Goal: Task Accomplishment & Management: Manage account settings

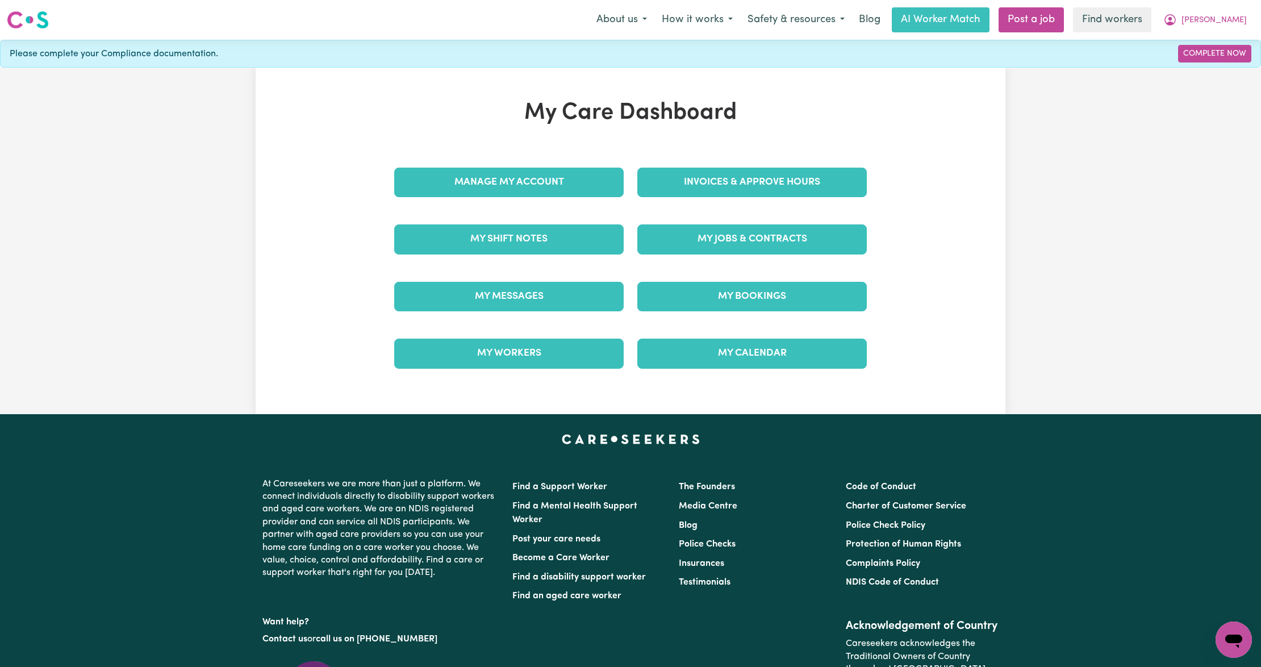
click at [729, 166] on div "Invoices & Approve Hours" at bounding box center [751, 182] width 243 height 57
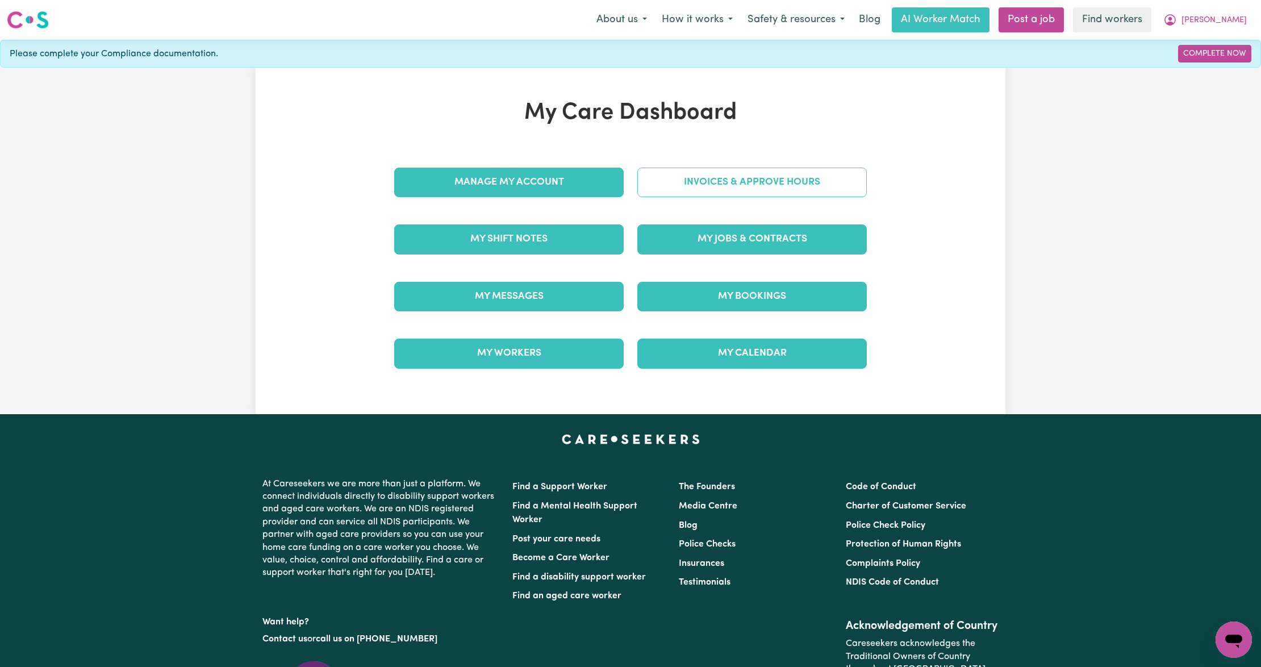
click at [714, 182] on link "Invoices & Approve Hours" at bounding box center [751, 183] width 229 height 30
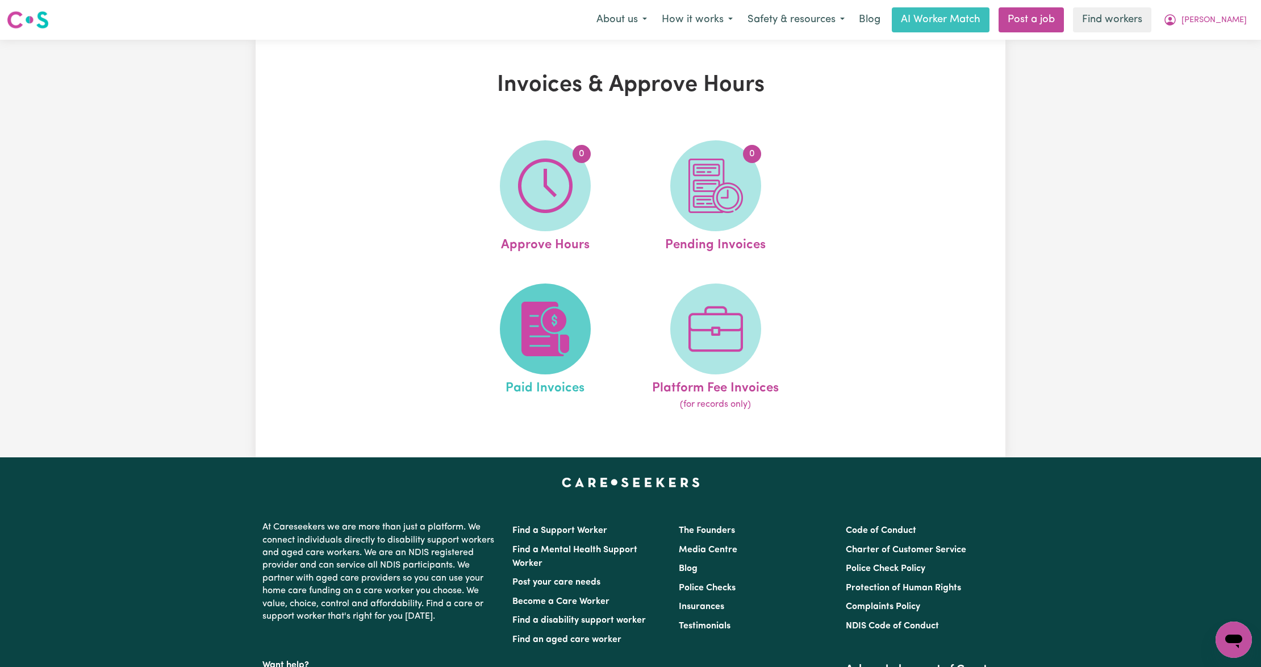
click at [538, 326] on img at bounding box center [545, 329] width 55 height 55
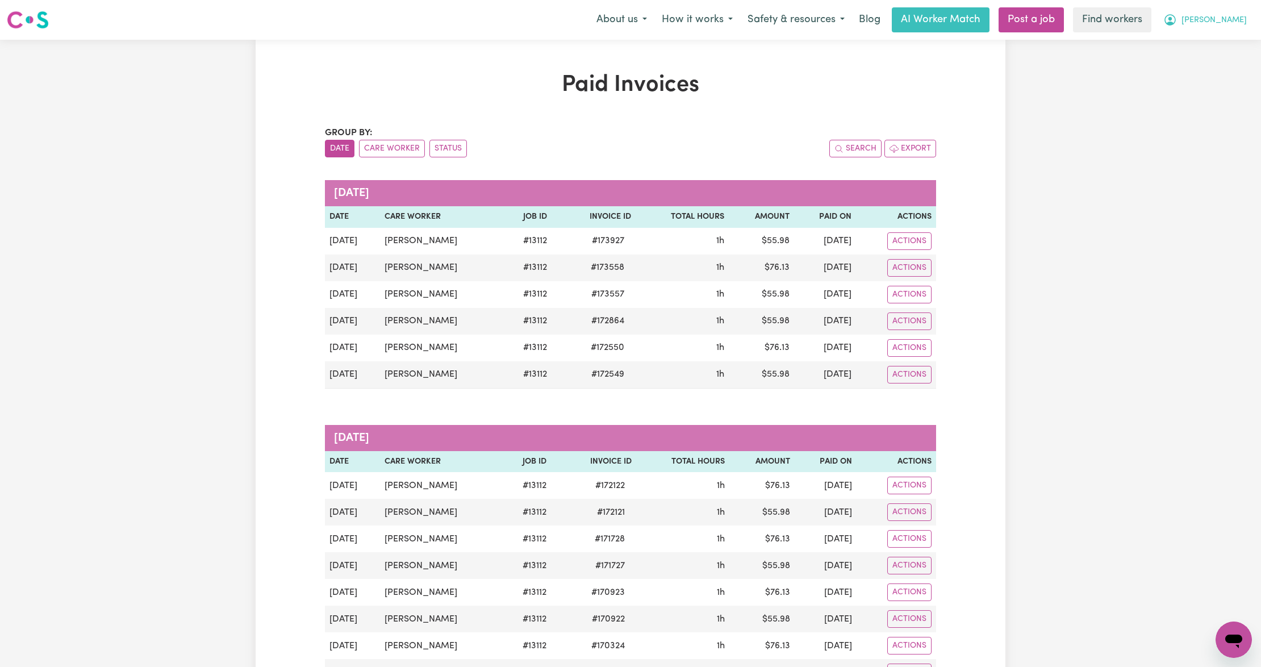
click at [1177, 16] on icon "My Account" at bounding box center [1170, 20] width 14 height 14
click at [1185, 71] on link "Logout" at bounding box center [1209, 66] width 90 height 22
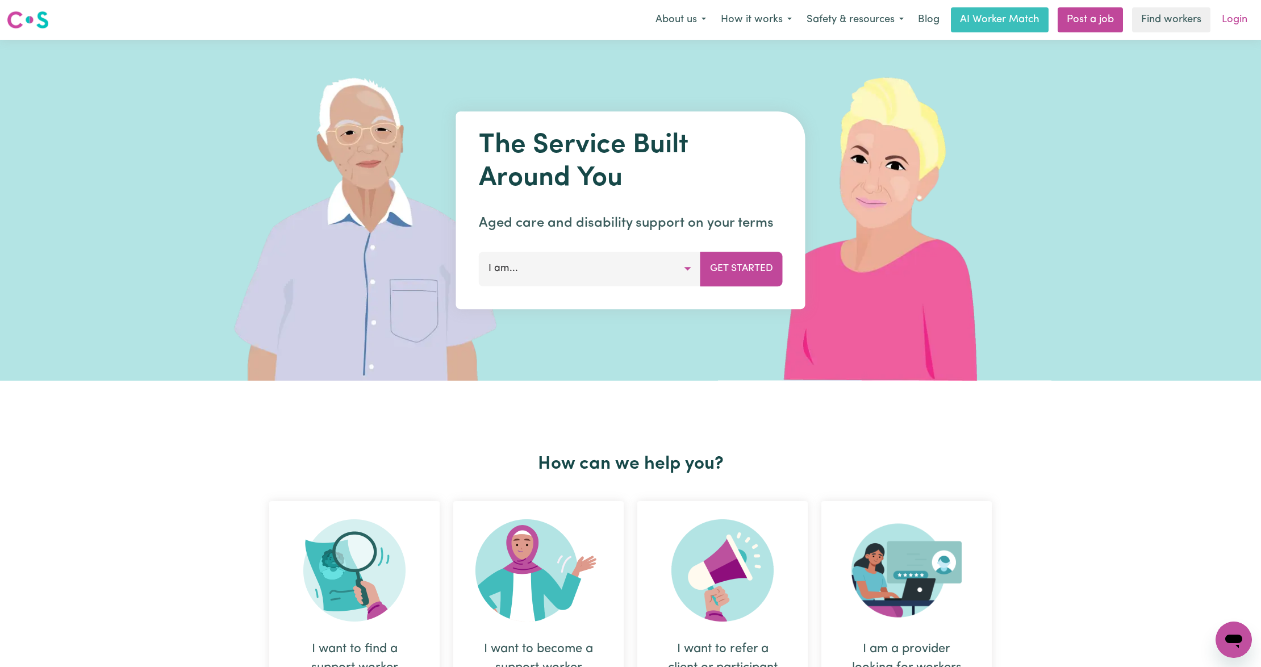
click at [1230, 14] on link "Login" at bounding box center [1234, 19] width 39 height 25
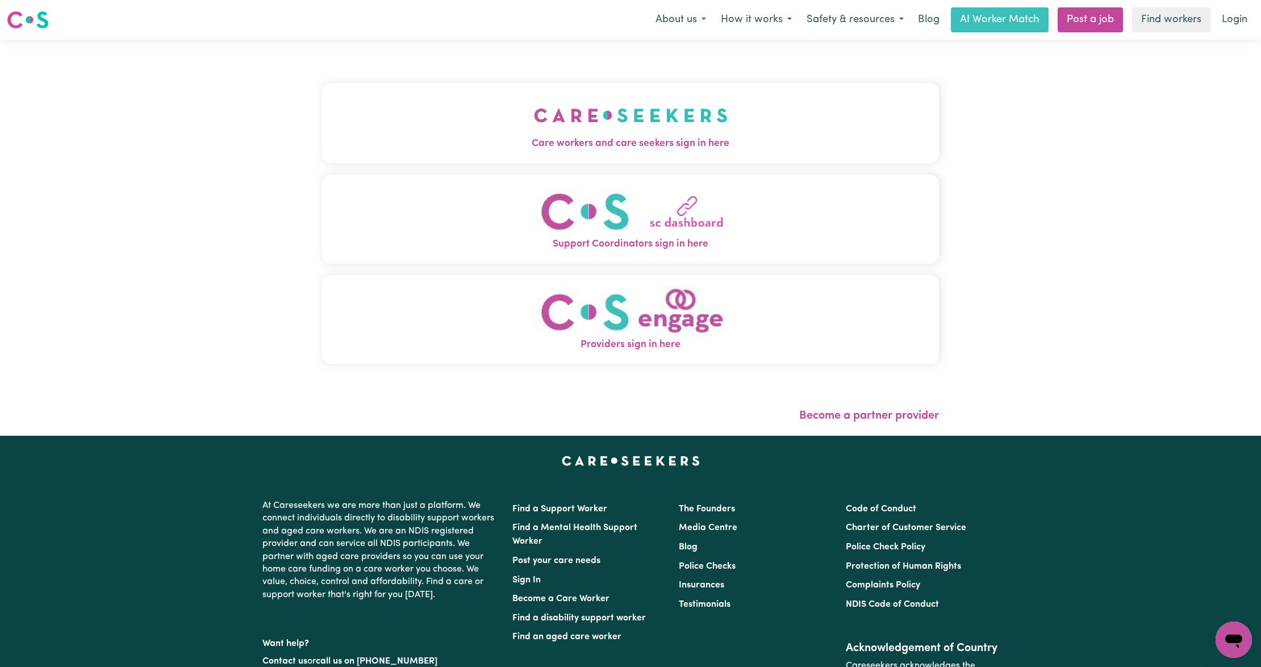
click at [537, 102] on img "Care workers and care seekers sign in here" at bounding box center [631, 115] width 194 height 42
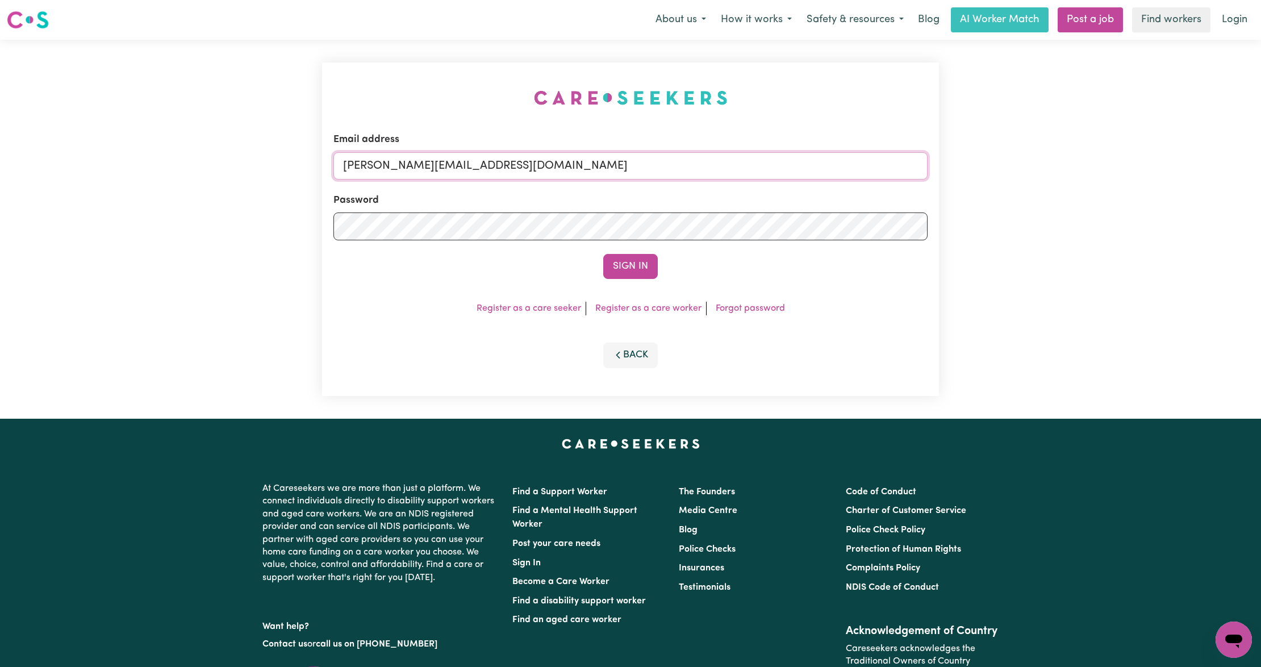
click at [492, 166] on input "mikayla+engage@careseekers.com.au" at bounding box center [630, 165] width 594 height 27
click at [404, 169] on input "superuser~mikayla@careseekers.com.au" at bounding box center [630, 165] width 594 height 27
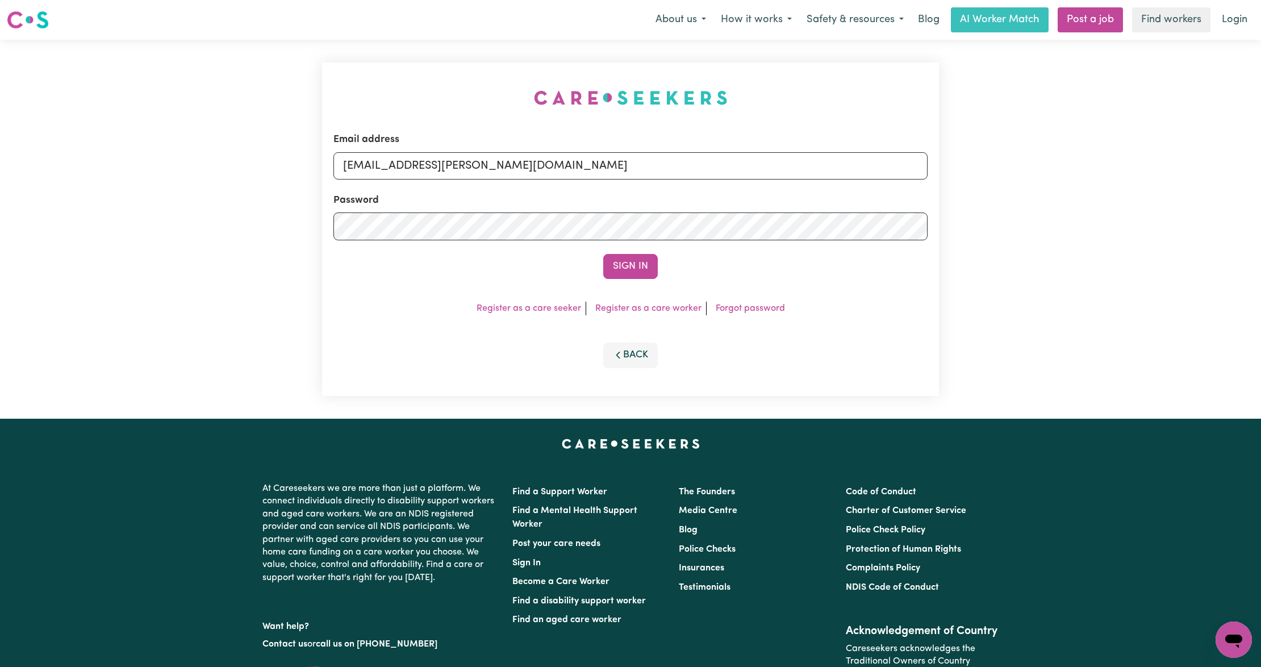
click at [410, 160] on input "superuser~mikayla@careseekers.com.au" at bounding box center [630, 165] width 594 height 27
drag, startPoint x: 403, startPoint y: 169, endPoint x: 688, endPoint y: 189, distance: 285.8
click at [688, 189] on form "Email address superuser~mikayla@careseekers.com.au Password Sign In" at bounding box center [630, 205] width 594 height 147
type input "superuser~SaniLeeEastKillara@careseekers.com.au"
click at [621, 262] on button "Sign In" at bounding box center [630, 266] width 55 height 25
